Goal: Task Accomplishment & Management: Complete application form

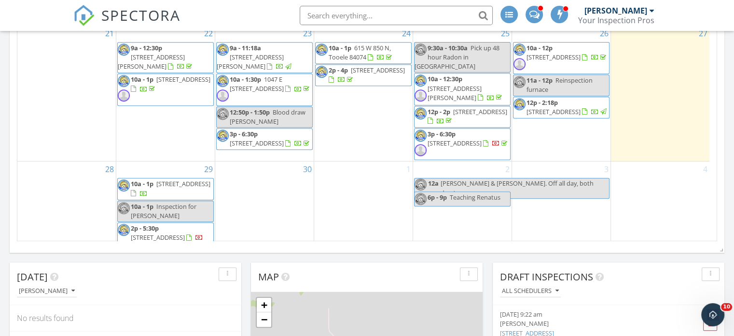
scroll to position [676, 0]
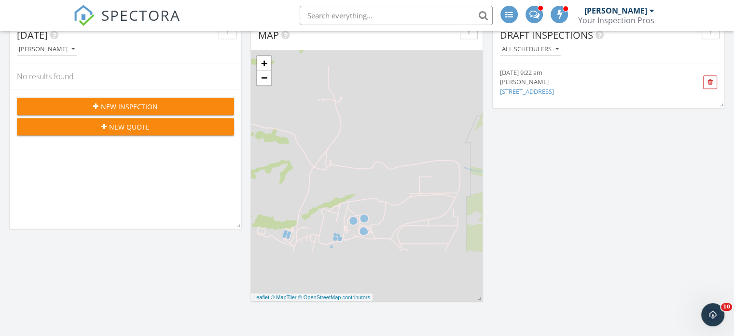
click at [68, 106] on div "New Inspection" at bounding box center [126, 106] width 202 height 10
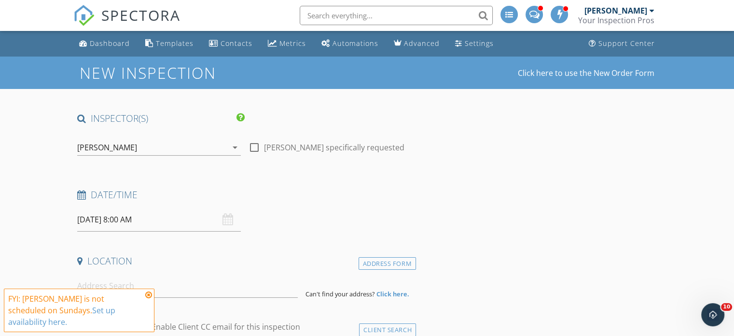
scroll to position [145, 0]
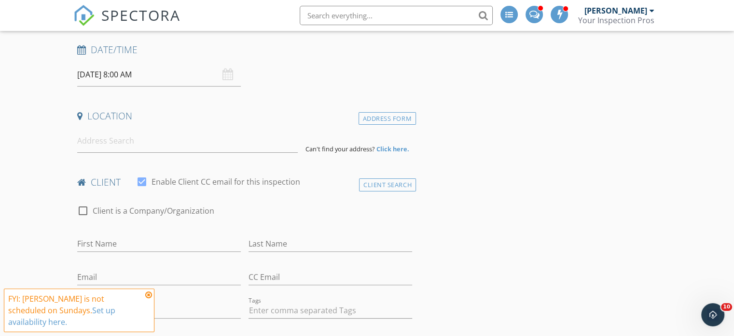
click at [227, 77] on div "[DATE] 8:00 AM" at bounding box center [159, 75] width 164 height 24
click at [228, 73] on div "[DATE] 8:00 AM" at bounding box center [159, 75] width 164 height 24
click at [226, 73] on div "[DATE] 8:00 AM" at bounding box center [159, 75] width 164 height 24
click at [85, 78] on input "[DATE] 8:00 AM" at bounding box center [159, 75] width 164 height 24
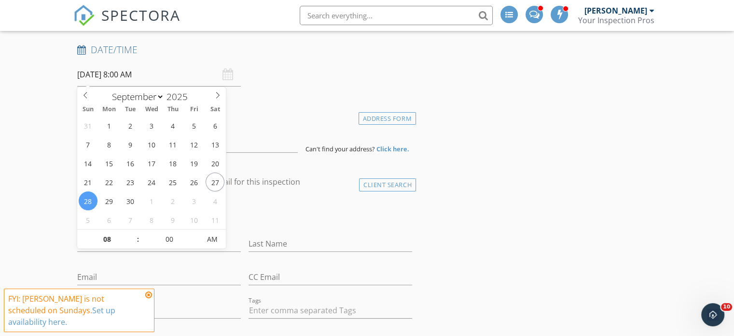
click at [124, 66] on input "[DATE] 8:00 AM" at bounding box center [159, 75] width 164 height 24
click at [124, 73] on input "[DATE] 8:00 AM" at bounding box center [159, 75] width 164 height 24
type input "09/29/2025 8:00 AM"
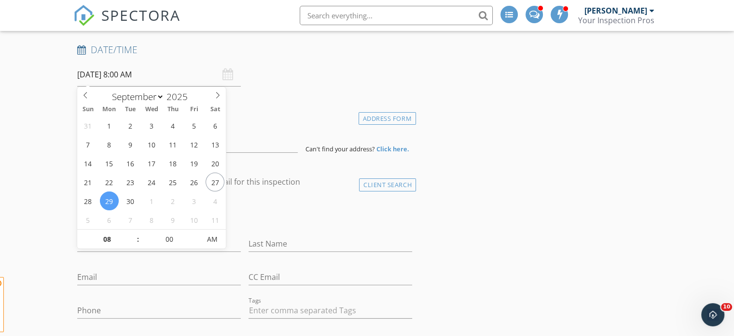
click at [259, 110] on h4 "Location" at bounding box center [244, 116] width 335 height 13
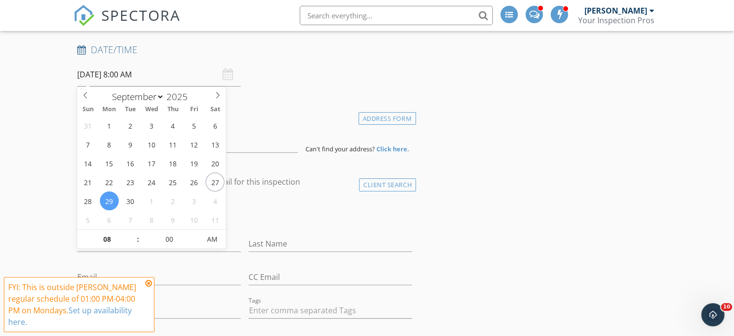
click at [118, 74] on input "09/29/2025 8:00 AM" at bounding box center [159, 75] width 164 height 24
type input "09"
type input "09/29/2025 9:00 AM"
click at [133, 233] on span at bounding box center [133, 234] width 7 height 10
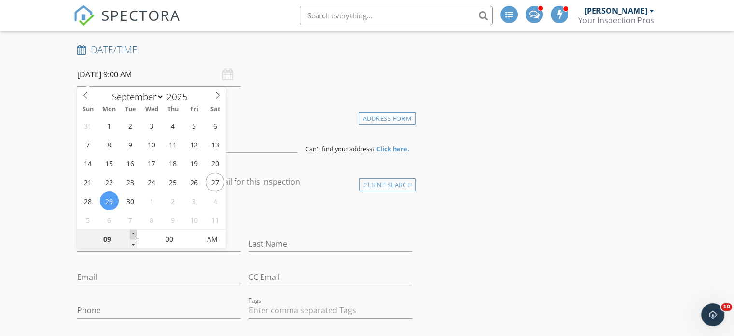
type input "10"
click at [133, 233] on span at bounding box center [133, 234] width 7 height 10
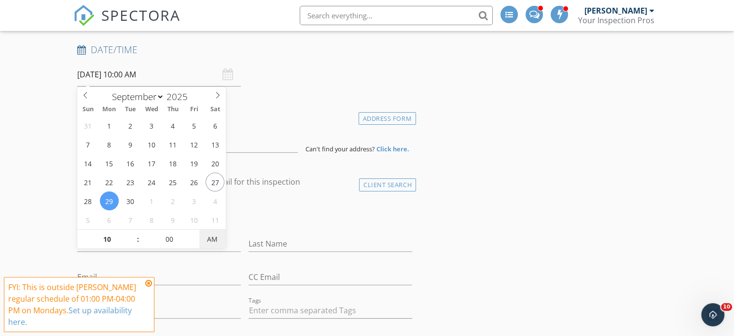
type input "09/29/2025 10:00 PM"
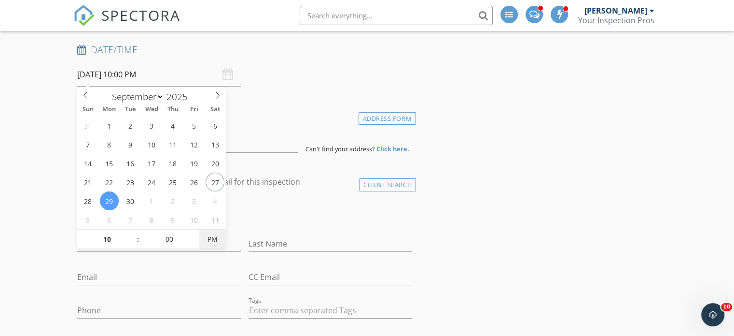
click at [214, 237] on span "PM" at bounding box center [212, 238] width 27 height 19
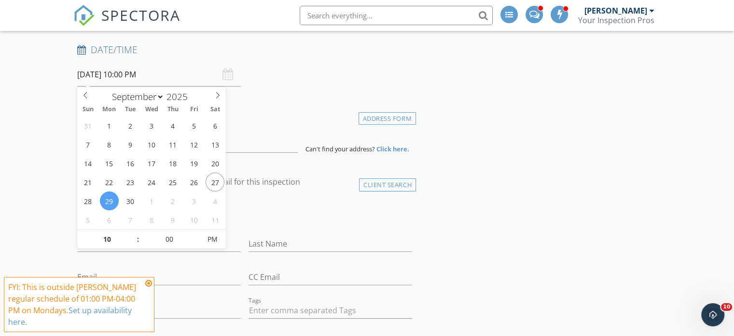
click at [312, 216] on div "check_box_outline_blank Client is a Company/Organization" at bounding box center [244, 215] width 335 height 25
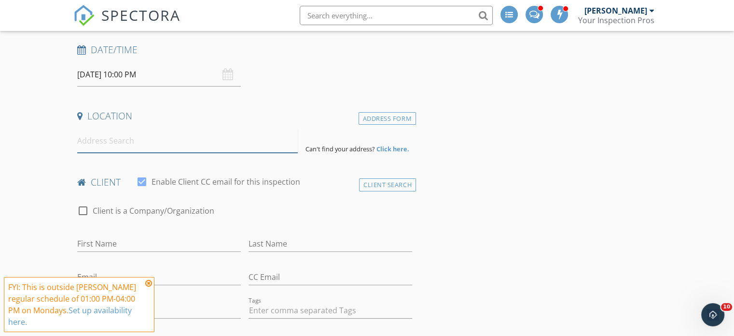
click at [114, 139] on input at bounding box center [187, 141] width 221 height 24
click at [141, 76] on input "09/29/2025 10:00 PM" at bounding box center [159, 75] width 164 height 24
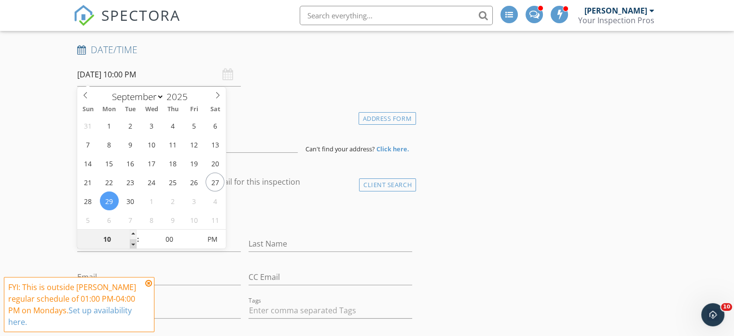
type input "09"
type input "09/29/2025 9:00 PM"
click at [132, 244] on span at bounding box center [133, 244] width 7 height 10
type input "08"
type input "09/29/2025 8:00 PM"
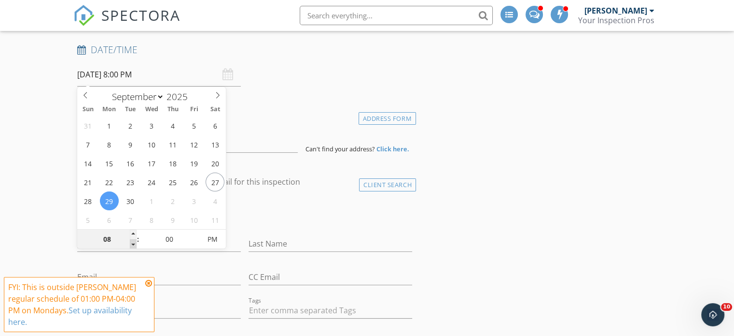
click at [132, 244] on span at bounding box center [133, 244] width 7 height 10
type input "07"
type input "09/29/2025 7:00 PM"
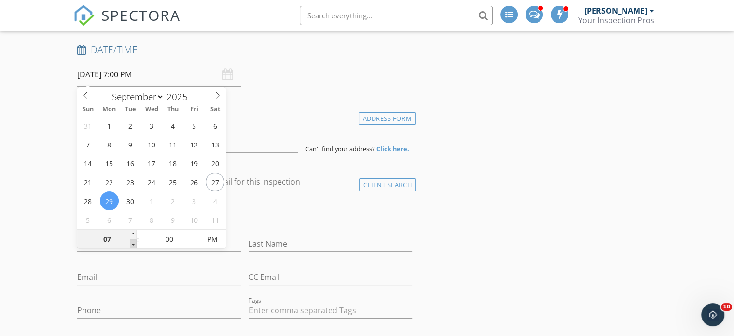
click at [132, 244] on span at bounding box center [133, 244] width 7 height 10
type input "06"
type input "09/29/2025 6:00 PM"
click at [132, 244] on span at bounding box center [133, 244] width 7 height 10
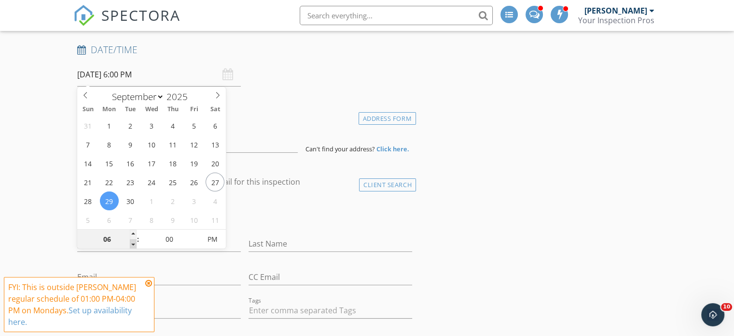
type input "05"
type input "09/29/2025 5:00 PM"
click at [132, 244] on span at bounding box center [133, 244] width 7 height 10
type input "04"
type input "09/29/2025 4:00 PM"
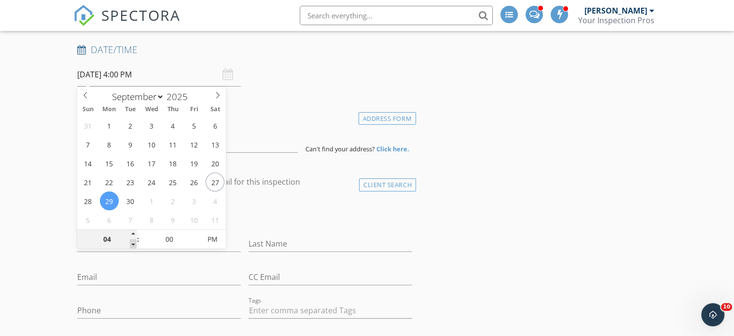
click at [132, 244] on span at bounding box center [133, 244] width 7 height 10
type input "03"
type input "09/29/2025 3:00 PM"
click at [132, 244] on span at bounding box center [133, 244] width 7 height 10
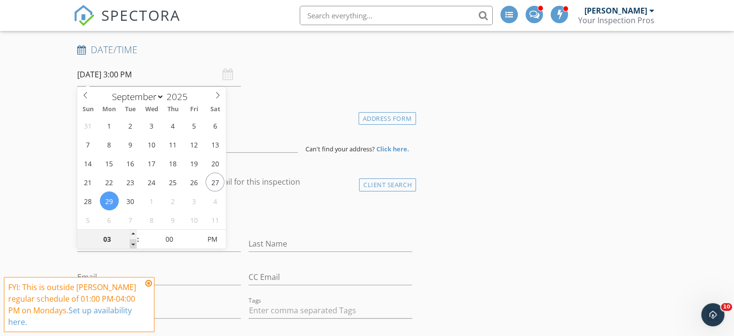
type input "02"
type input "09/29/2025 2:00 PM"
click at [132, 244] on span at bounding box center [133, 244] width 7 height 10
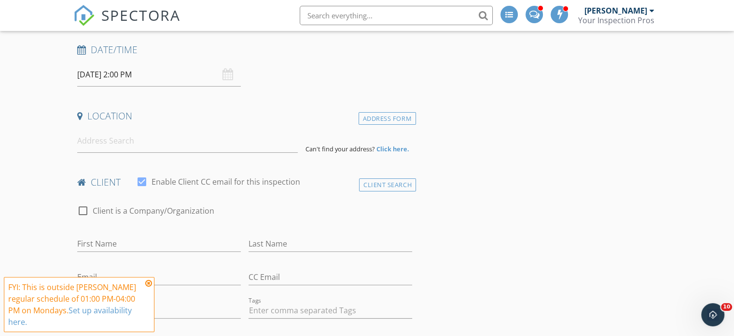
click at [294, 216] on div "check_box_outline_blank Client is a Company/Organization" at bounding box center [244, 215] width 335 height 25
click at [107, 138] on input at bounding box center [187, 141] width 221 height 24
click at [105, 141] on input at bounding box center [187, 141] width 221 height 24
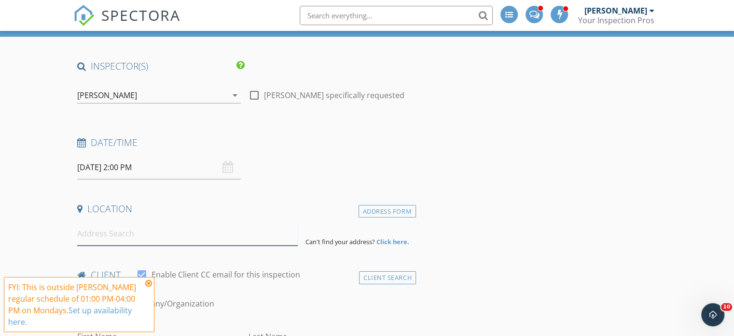
scroll to position [193, 0]
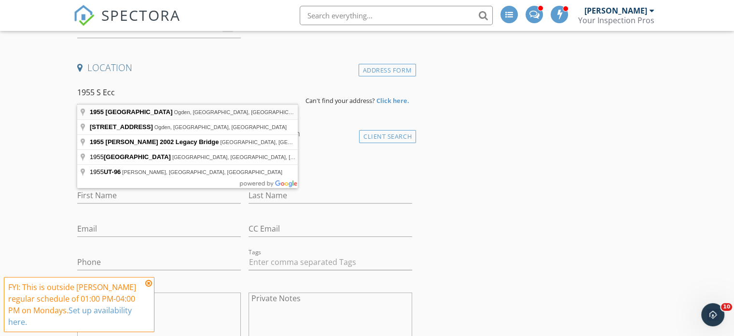
type input "1955 Eccles Avenue, Ogden, UT, USA"
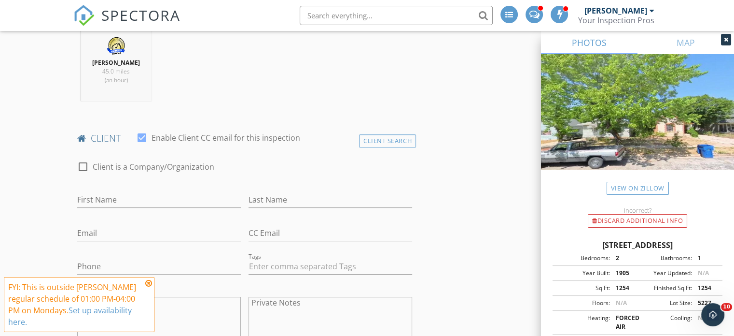
scroll to position [435, 0]
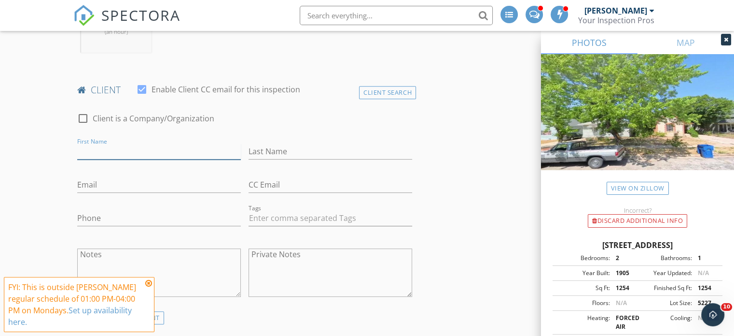
click at [145, 150] on input "First Name" at bounding box center [159, 151] width 164 height 16
type input "Frank"
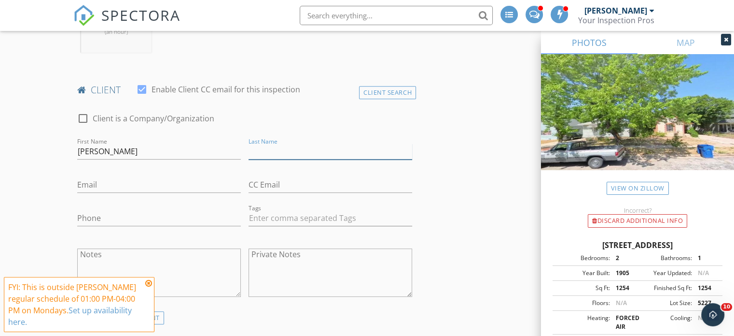
click at [256, 154] on input "Last Name" at bounding box center [331, 151] width 164 height 16
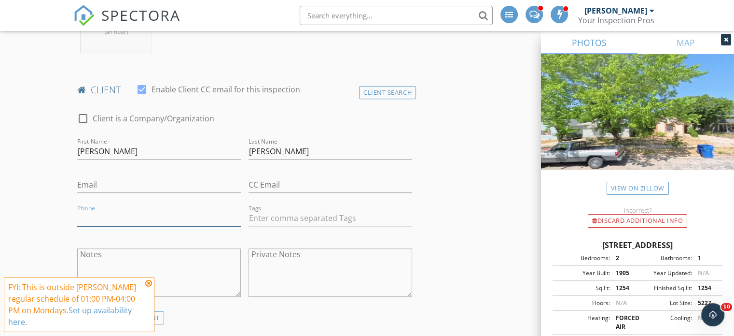
click at [119, 216] on input "Phone" at bounding box center [159, 218] width 164 height 16
click at [281, 150] on input "Moralez" at bounding box center [331, 151] width 164 height 16
type input "Morales"
click at [107, 218] on input "Phone" at bounding box center [159, 218] width 164 height 16
click at [91, 214] on input "143-561-92650" at bounding box center [159, 218] width 164 height 16
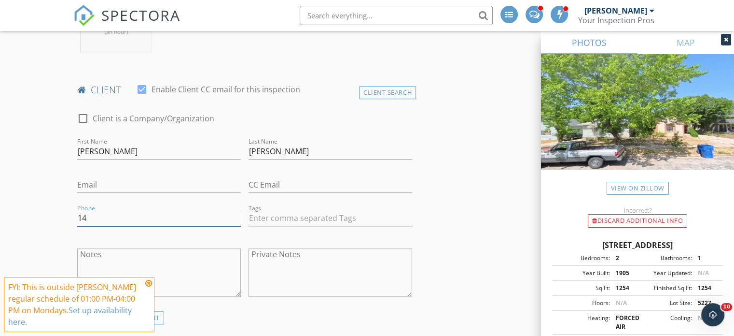
type input "1"
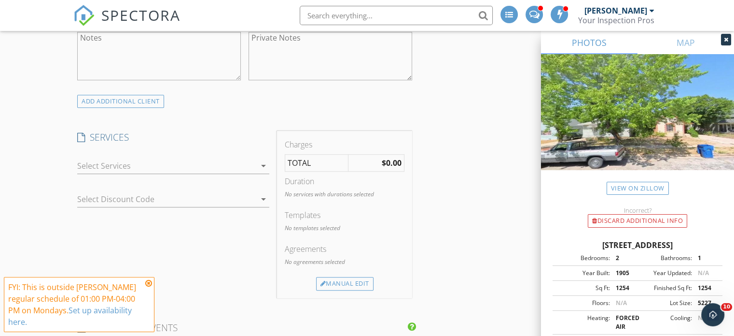
scroll to position [724, 0]
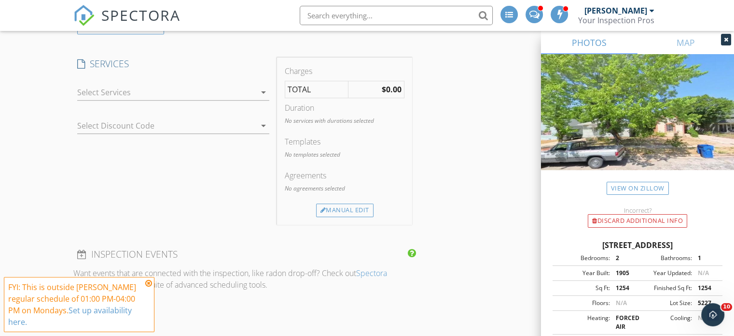
type input "435-619-2650"
click at [264, 92] on icon "arrow_drop_down" at bounding box center [264, 92] width 12 height 12
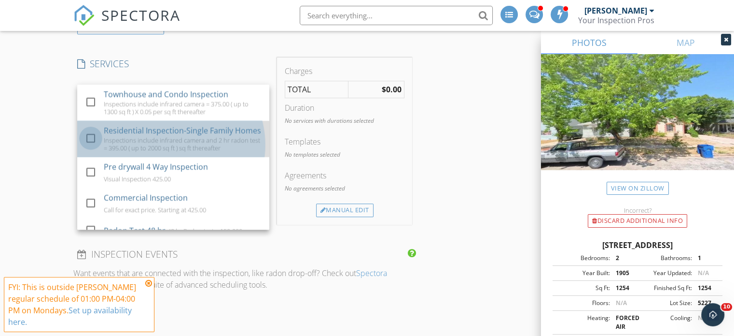
click at [91, 142] on div at bounding box center [91, 138] width 16 height 16
checkbox input "false"
checkbox input "true"
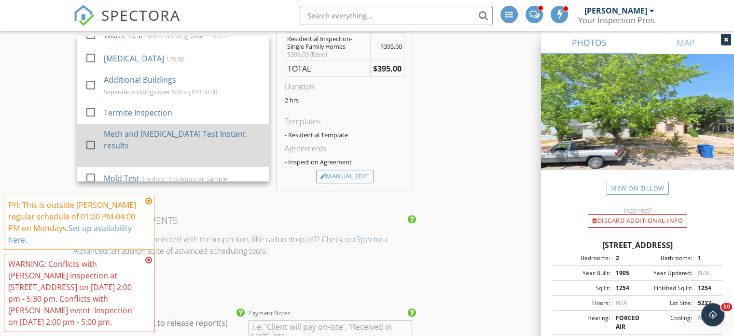
scroll to position [287, 0]
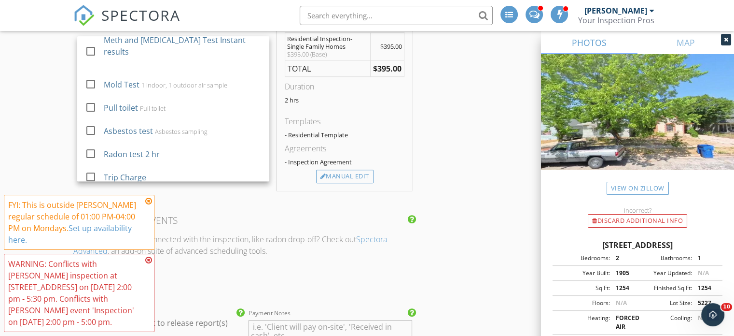
click at [450, 119] on div "INSPECTOR(S) check_box Parrish McBride PRIMARY check_box_outline_blank Ron Rice…" at bounding box center [367, 262] width 588 height 1845
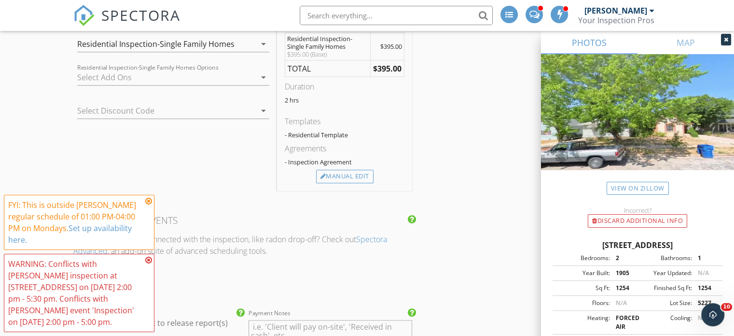
click at [263, 78] on icon "arrow_drop_down" at bounding box center [264, 77] width 12 height 12
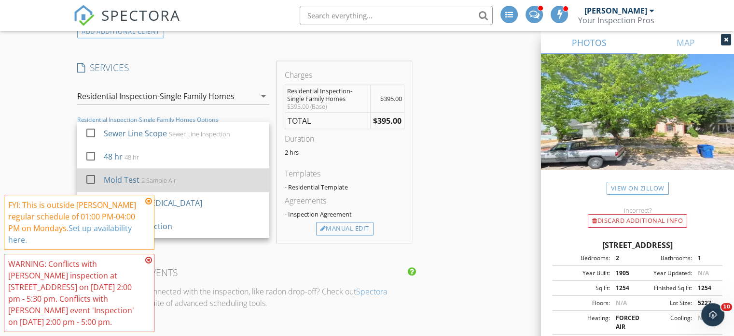
scroll to position [772, 0]
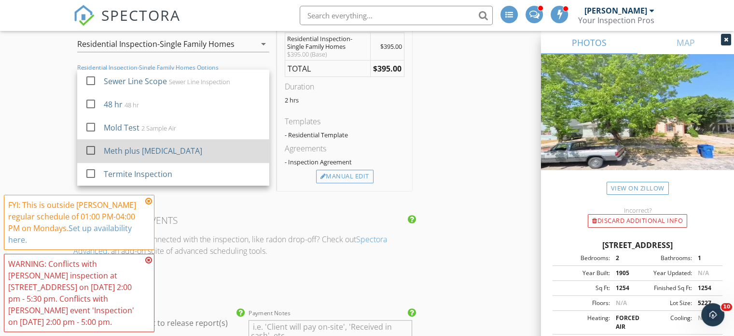
click at [89, 150] on div at bounding box center [91, 150] width 16 height 16
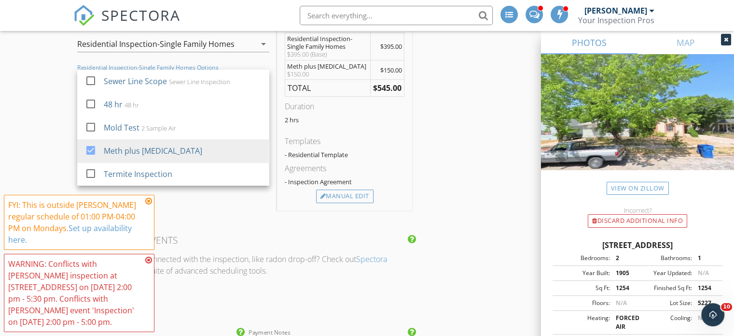
click at [463, 121] on div "INSPECTOR(S) check_box Parrish McBride PRIMARY check_box_outline_blank Ron Rice…" at bounding box center [367, 272] width 588 height 1864
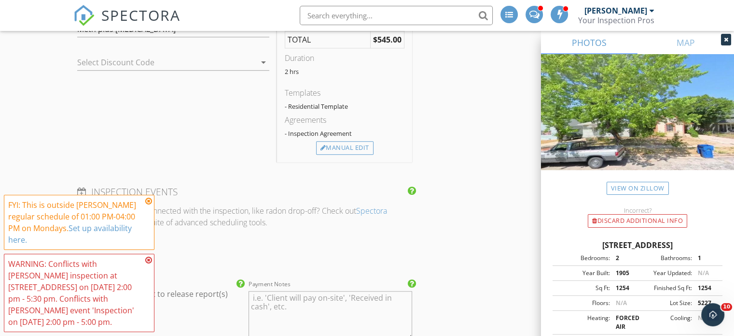
scroll to position [1062, 0]
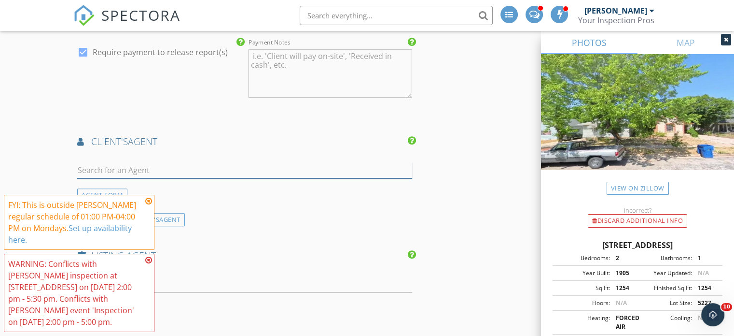
click at [103, 171] on input "text" at bounding box center [244, 170] width 335 height 16
type input "r"
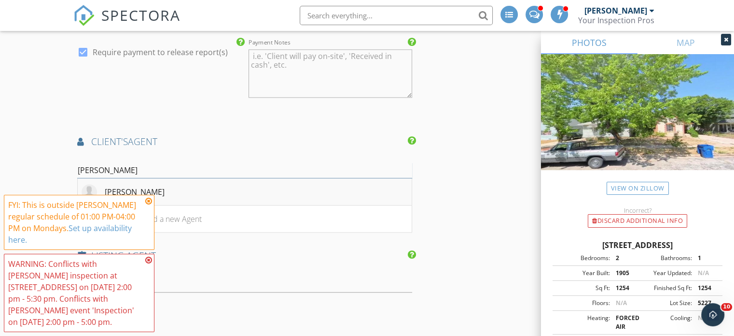
type input "Luis R"
click at [118, 187] on div "Luis rivera" at bounding box center [135, 192] width 60 height 12
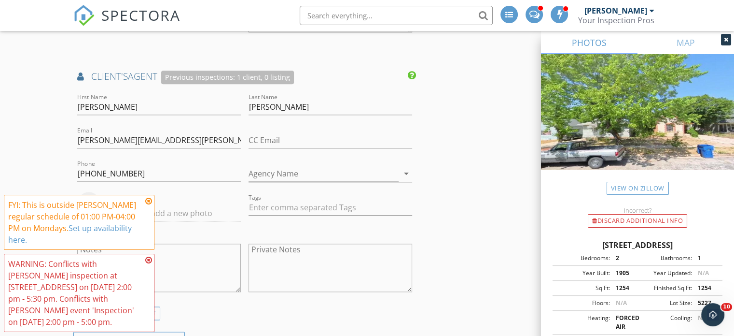
scroll to position [1110, 0]
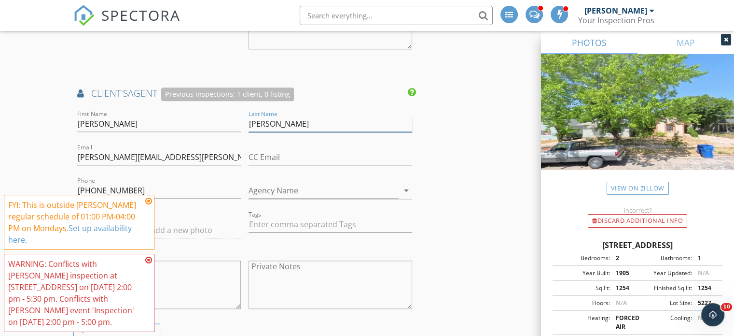
click at [251, 120] on input "rivera" at bounding box center [331, 124] width 164 height 16
type input "Rivera"
click at [435, 152] on div "INSPECTOR(S) check_box Parrish McBride PRIMARY check_box_outline_blank Ron Rice…" at bounding box center [367, 26] width 588 height 2048
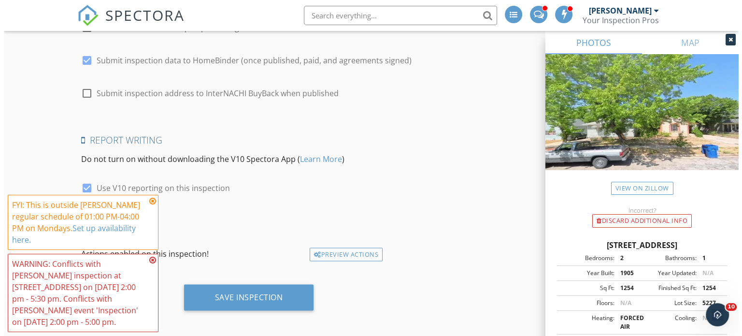
scroll to position [1842, 0]
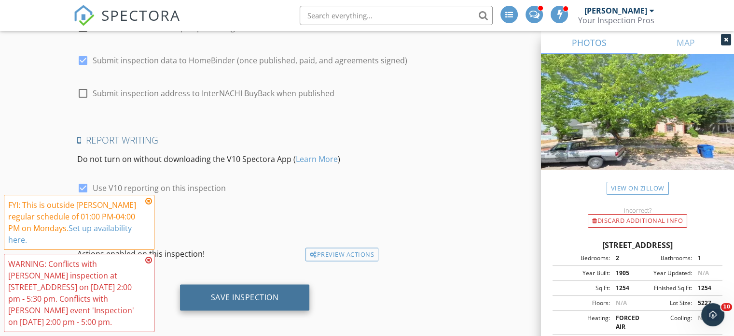
click at [253, 295] on div "Save Inspection" at bounding box center [245, 297] width 68 height 10
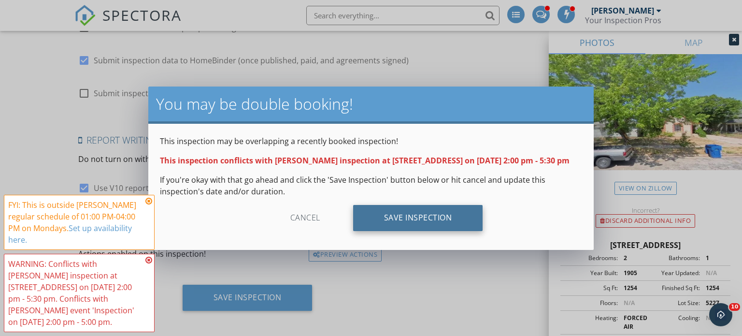
click at [416, 227] on div "Save Inspection" at bounding box center [418, 218] width 130 height 26
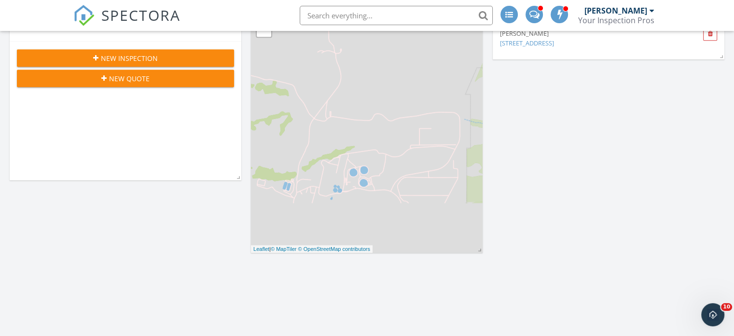
scroll to position [651, 0]
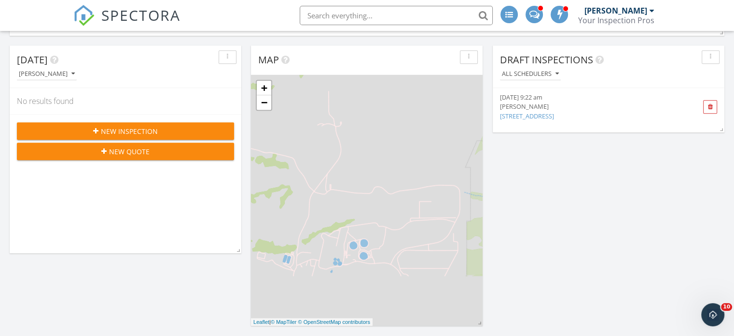
click at [126, 127] on span "New Inspection" at bounding box center [129, 131] width 57 height 10
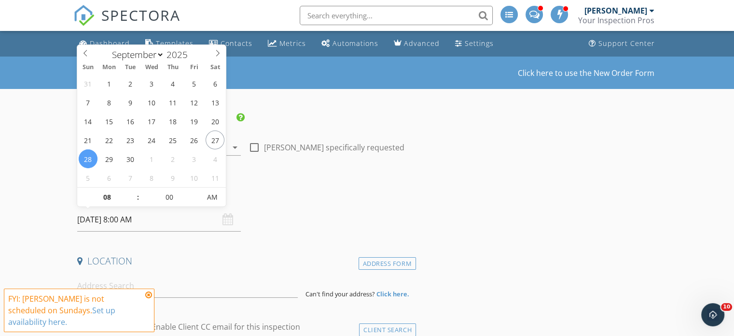
click at [114, 218] on input "[DATE] 8:00 AM" at bounding box center [159, 220] width 164 height 24
type input "[DATE] 8:00 AM"
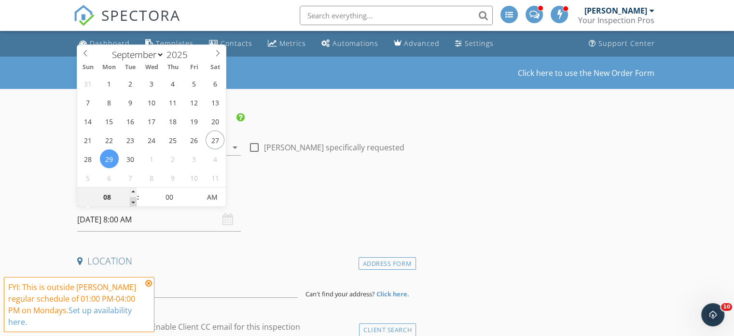
type input "07"
type input "09/29/2025 7:00 AM"
click at [131, 203] on span at bounding box center [133, 202] width 7 height 10
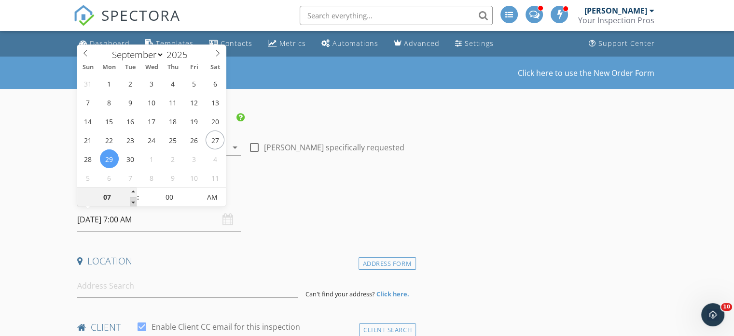
type input "06"
type input "09/29/2025 6:00 AM"
click at [131, 203] on span at bounding box center [133, 202] width 7 height 10
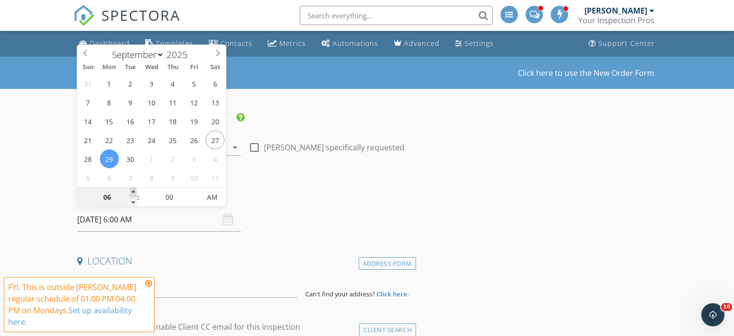
type input "07"
type input "09/29/2025 7:00 AM"
click at [133, 188] on span at bounding box center [133, 192] width 7 height 10
type input "08"
type input "09/29/2025 8:00 AM"
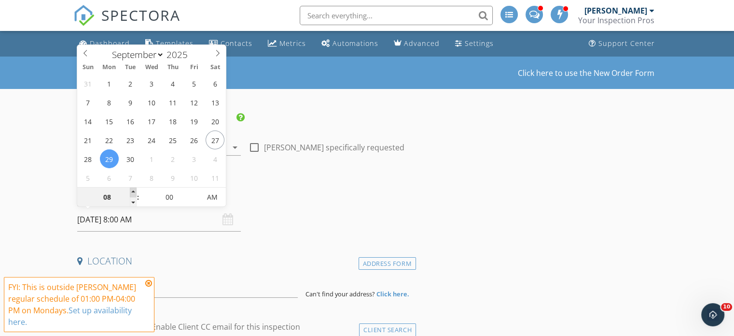
click at [133, 188] on span at bounding box center [133, 192] width 7 height 10
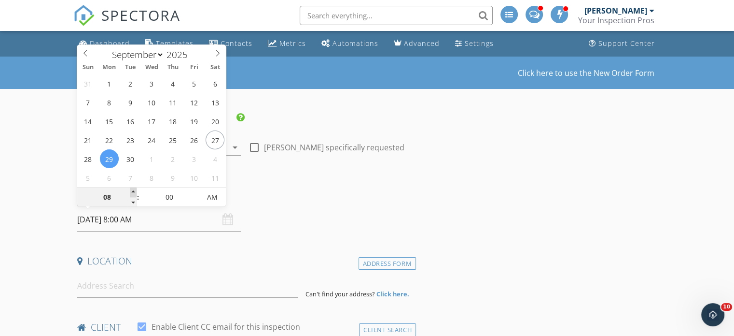
type input "09"
type input "09/29/2025 9:00 AM"
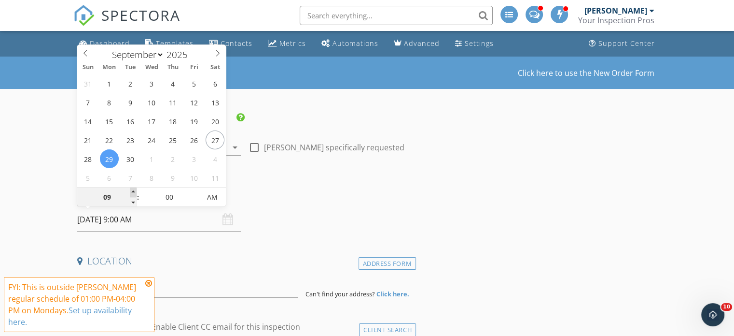
click at [133, 188] on span at bounding box center [133, 192] width 7 height 10
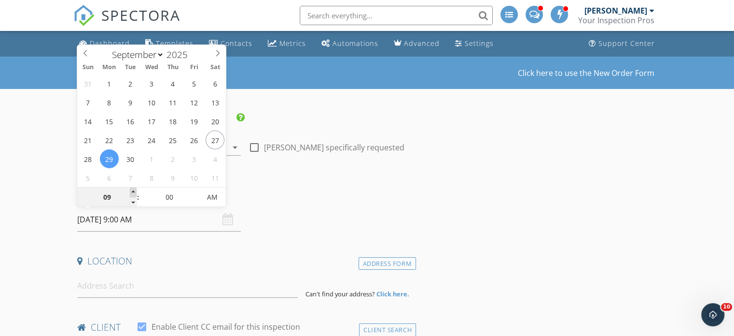
type input "10"
type input "09/29/2025 10:00 AM"
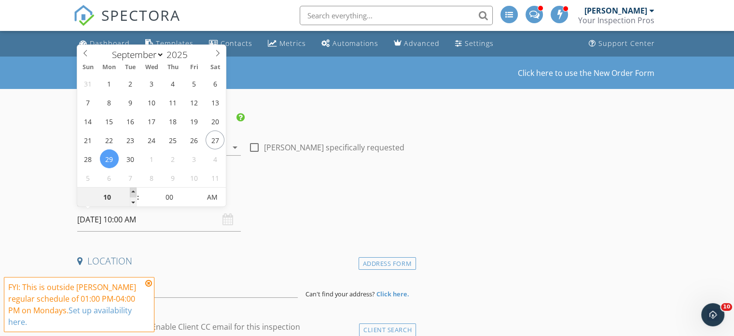
click at [133, 188] on span at bounding box center [133, 192] width 7 height 10
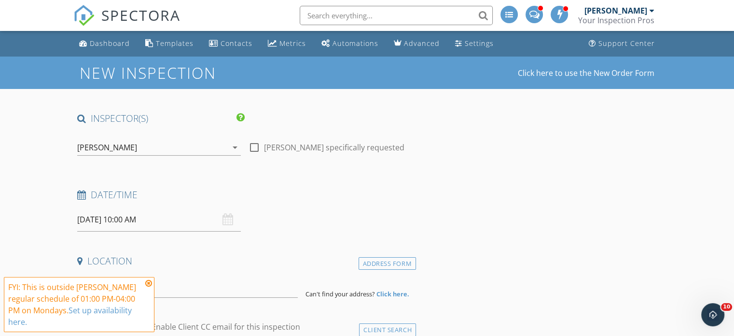
click at [281, 207] on div "Date/Time 09/29/2025 10:00 AM" at bounding box center [244, 209] width 343 height 43
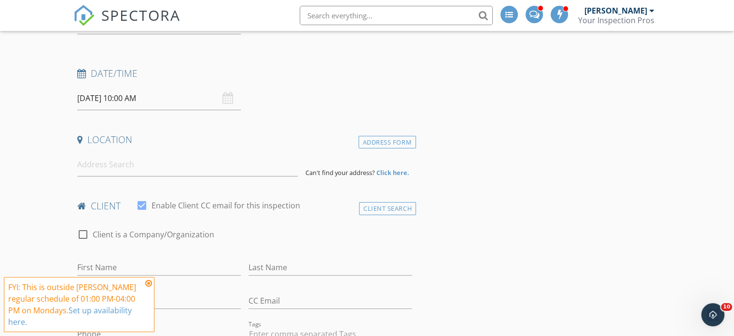
scroll to position [145, 0]
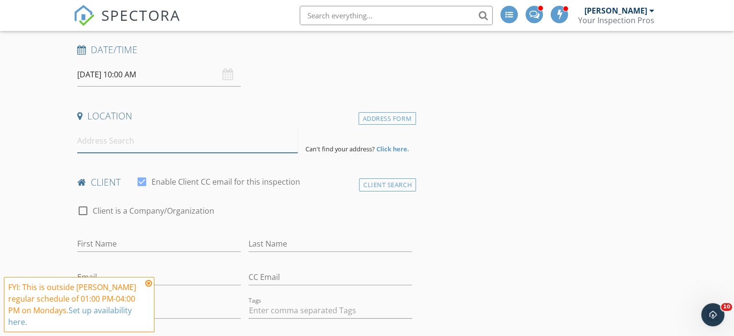
click at [116, 147] on input at bounding box center [187, 141] width 221 height 24
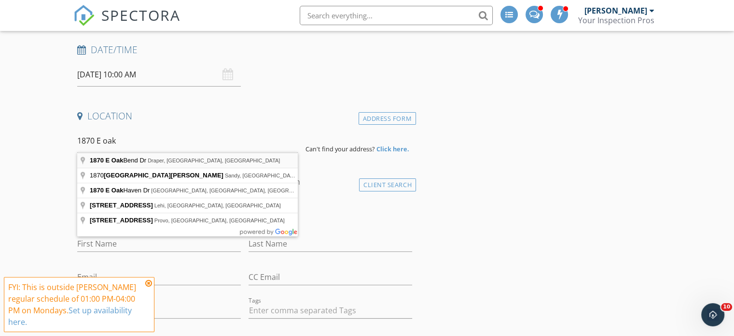
type input "1870 E Oak Bend Dr, Draper, UT, USA"
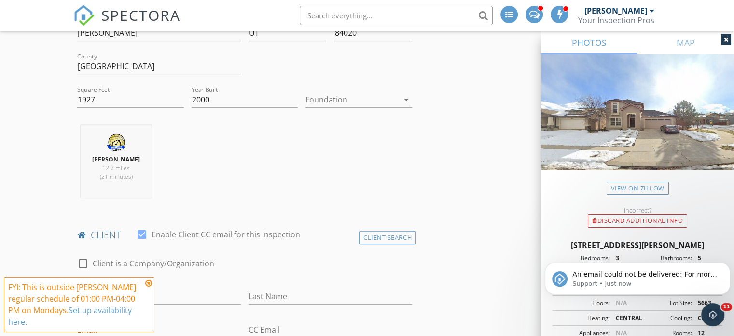
scroll to position [241, 0]
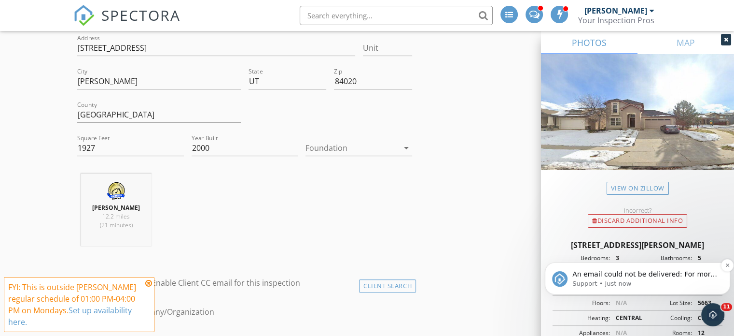
click at [609, 273] on span "An email could not be delivered: For more information, view Why emails don't ge…" at bounding box center [645, 283] width 145 height 27
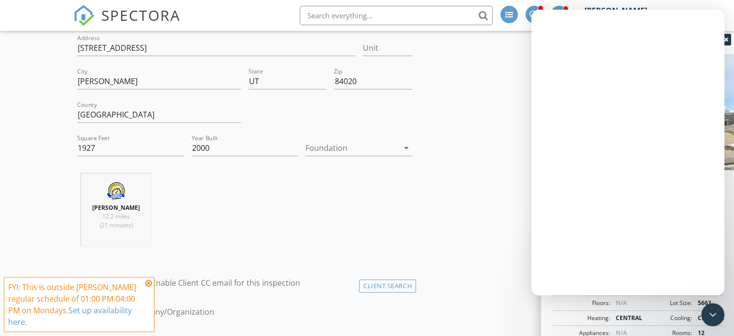
scroll to position [0, 0]
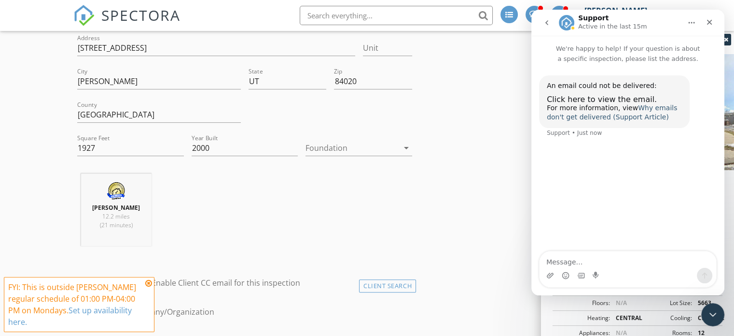
click at [641, 108] on link "Why emails don't get delivered (Support Article)" at bounding box center [612, 112] width 130 height 17
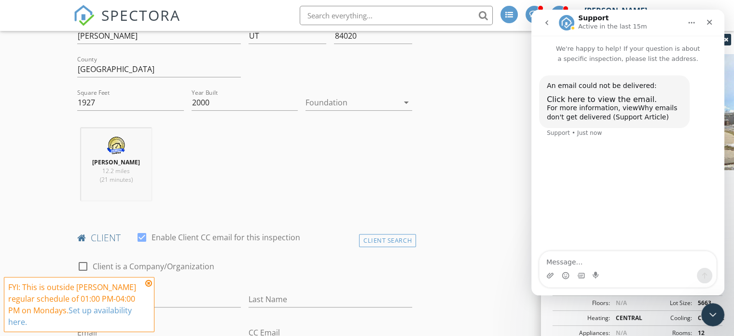
scroll to position [193, 0]
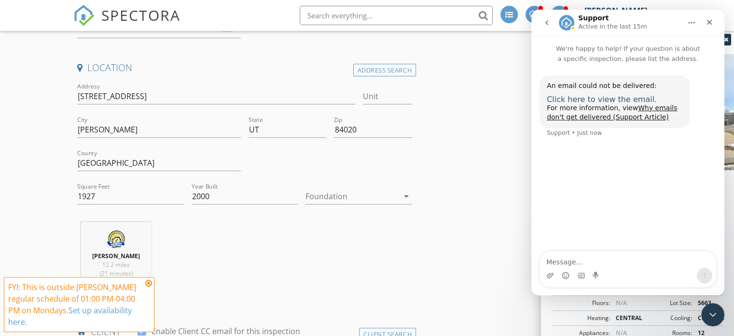
click at [607, 99] on span "Click here to view the email." at bounding box center [602, 99] width 110 height 9
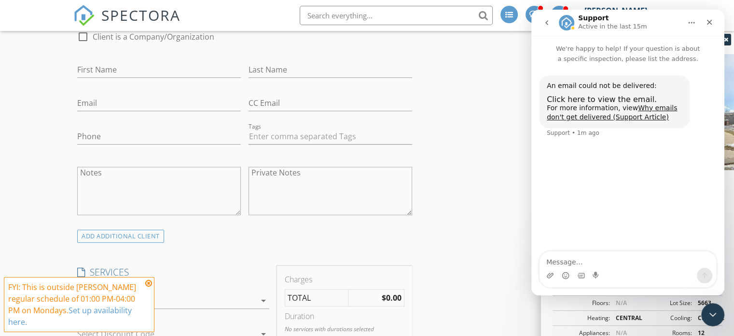
scroll to position [531, 0]
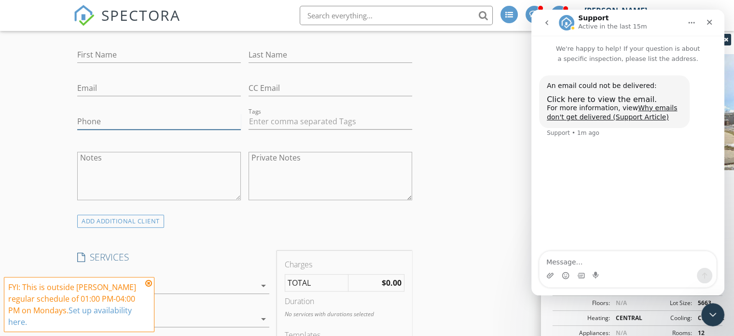
click at [126, 120] on input "Phone" at bounding box center [159, 121] width 164 height 16
click at [714, 23] on div "Close" at bounding box center [709, 22] width 17 height 17
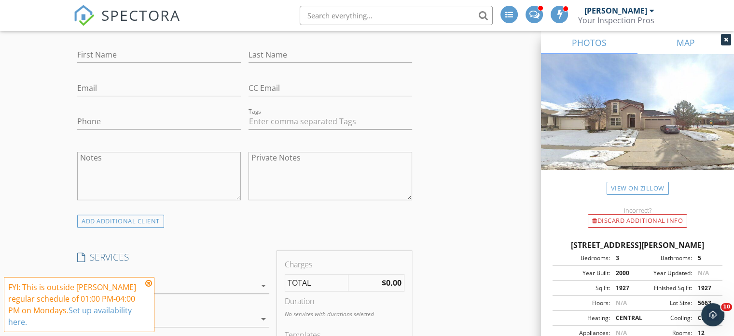
scroll to position [0, 0]
click at [110, 121] on input "Phone" at bounding box center [159, 121] width 164 height 16
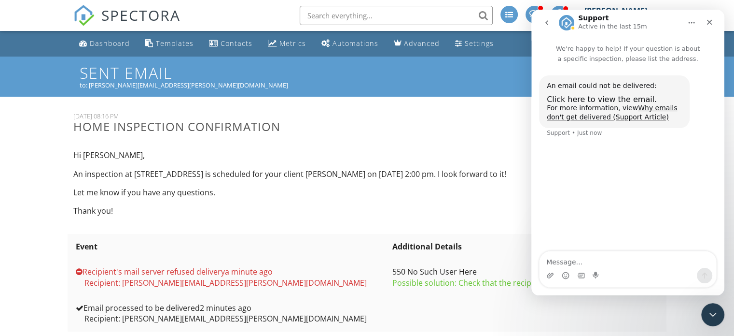
scroll to position [31, 0]
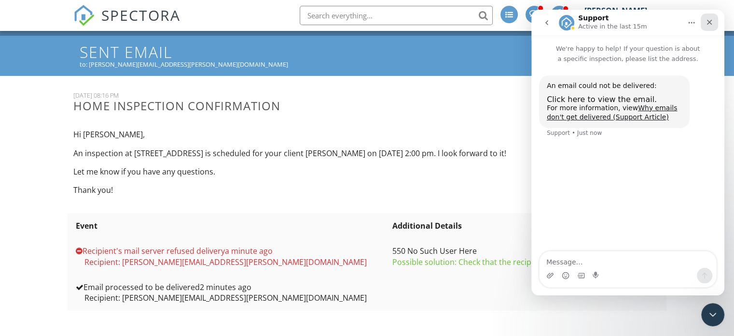
click at [706, 25] on icon "Close" at bounding box center [710, 22] width 8 height 8
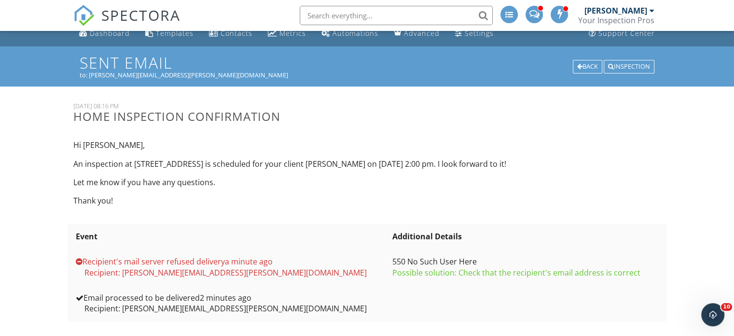
scroll to position [0, 0]
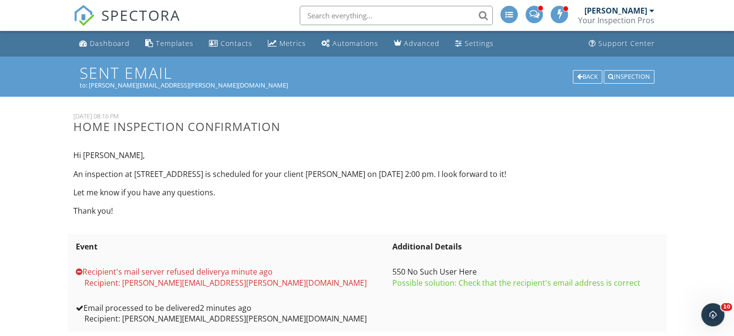
click at [155, 18] on span "SPECTORA" at bounding box center [140, 15] width 79 height 20
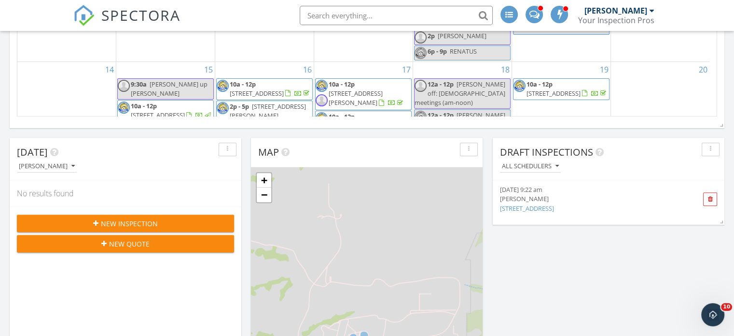
scroll to position [280, 0]
